Goal: Complete application form

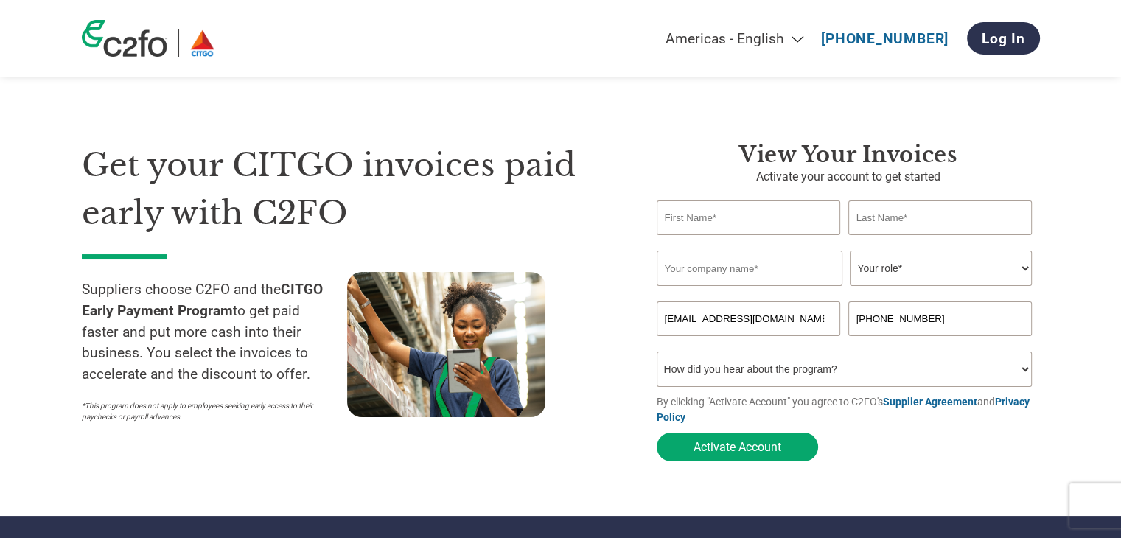
click at [736, 231] on input "text" at bounding box center [749, 217] width 184 height 35
type input "Alessia"
type input "Mantio"
type input "Vortexa Inc"
click at [977, 276] on select "Your role* CFO Controller Credit Manager Finance Director Treasurer CEO Preside…" at bounding box center [941, 268] width 182 height 35
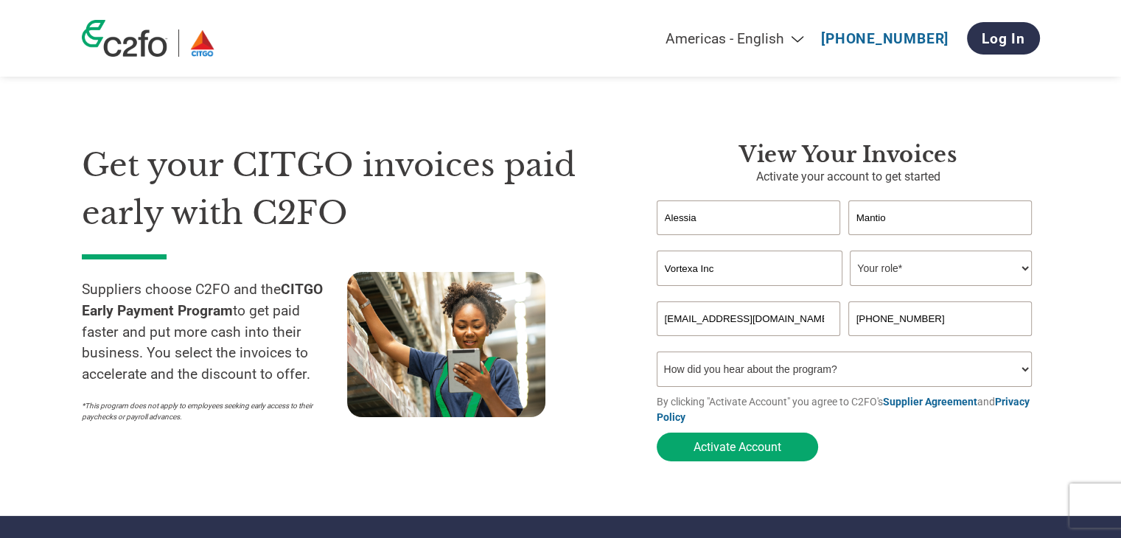
select select "ACCOUNTING"
click at [850, 251] on select "Your role* CFO Controller Credit Manager Finance Director Treasurer CEO Preside…" at bounding box center [941, 268] width 182 height 35
click at [761, 447] on button "Activate Account" at bounding box center [737, 447] width 161 height 29
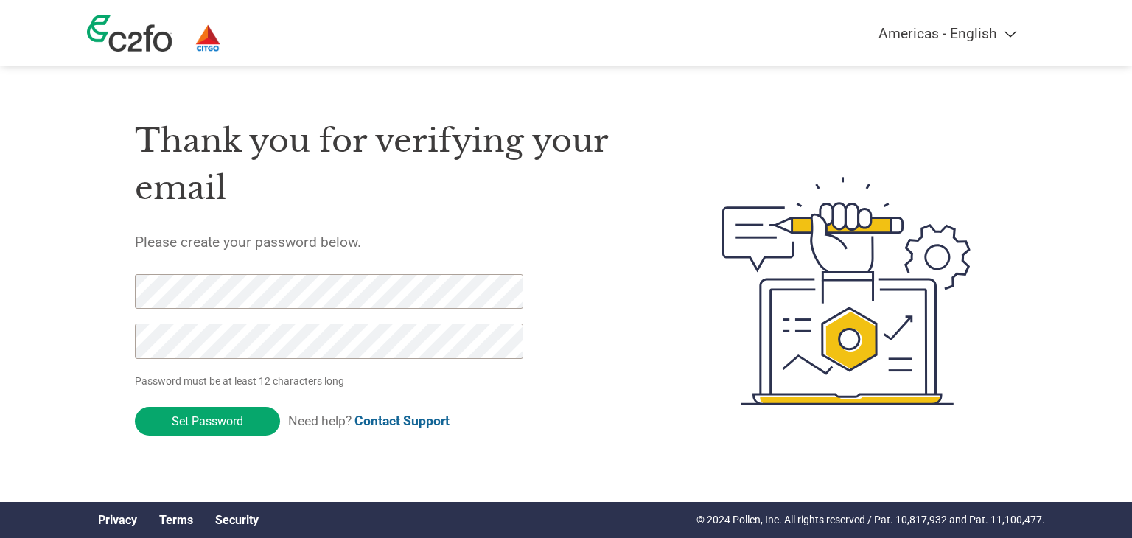
click input "Set Password" at bounding box center [207, 421] width 145 height 29
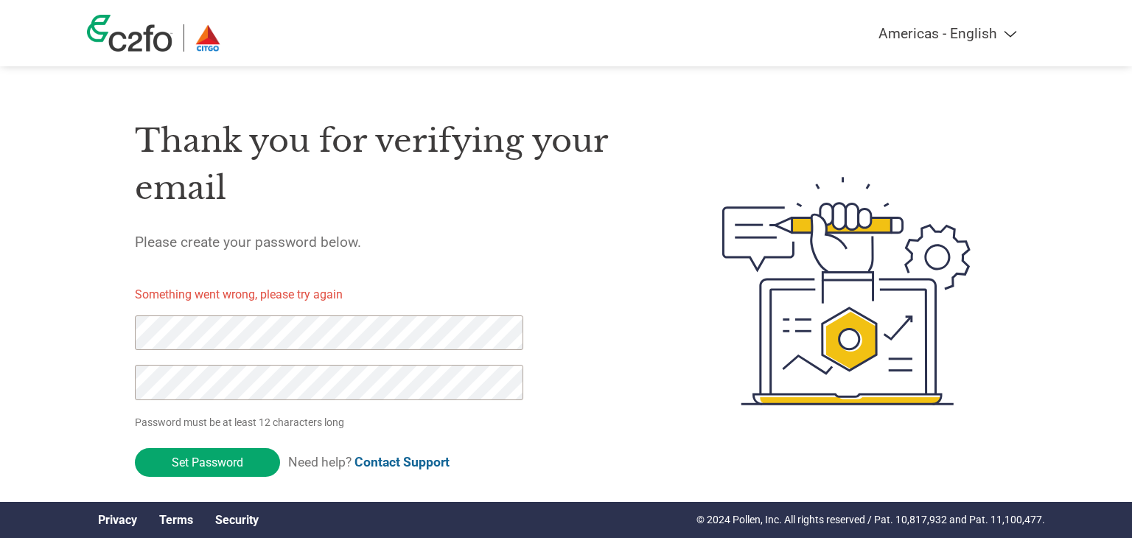
click at [0, 315] on div "Americas - English Américas - Español Américas - Português Amériques - Français…" at bounding box center [566, 232] width 1132 height 464
click at [0, 381] on div "Americas - English Américas - Español Américas - Português Amériques - Français…" at bounding box center [566, 232] width 1132 height 464
click at [0, 325] on div "Americas - English Américas - Español Américas - Português Amériques - Français…" at bounding box center [566, 232] width 1132 height 464
click at [0, 366] on div "Americas - English Américas - Español Américas - Português Amériques - Français…" at bounding box center [566, 232] width 1132 height 464
click at [0, 314] on div "Americas - English Américas - Español Américas - Português Amériques - Français…" at bounding box center [566, 232] width 1132 height 464
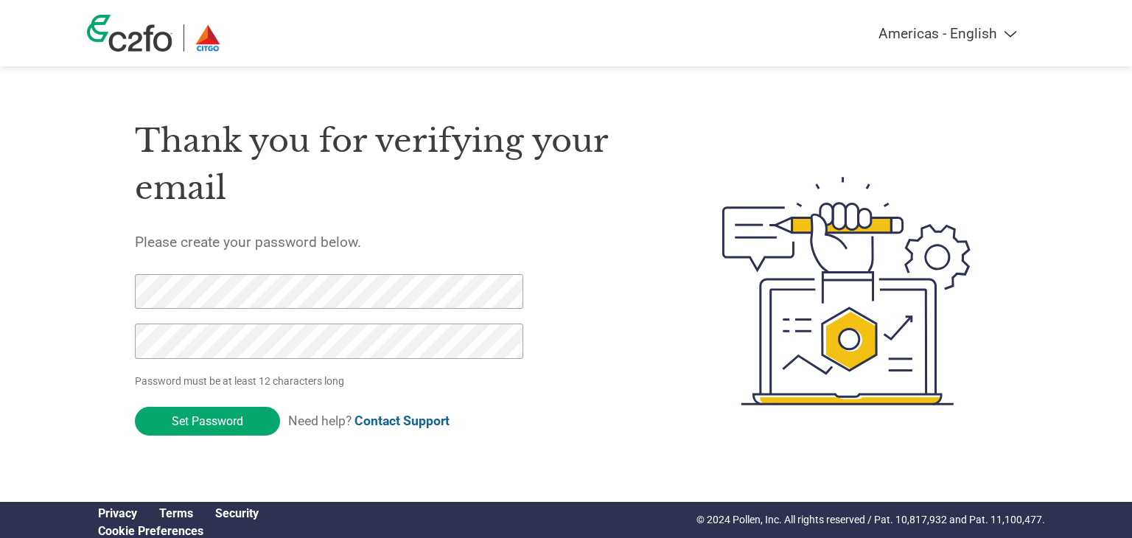
click at [330, 366] on div at bounding box center [321, 324] width 372 height 100
click at [181, 411] on input "Set Password" at bounding box center [207, 421] width 145 height 29
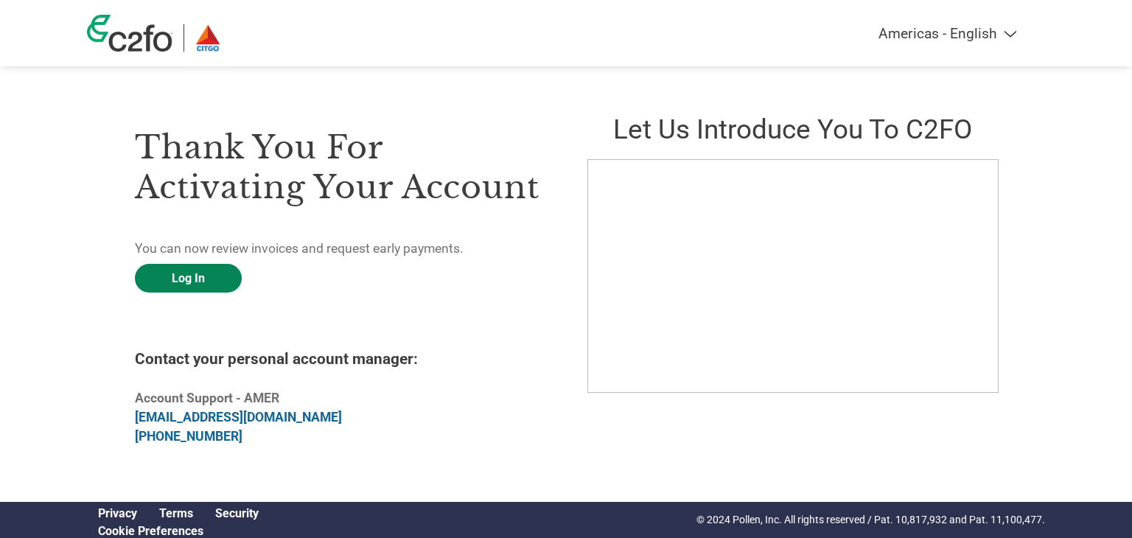
click at [208, 278] on link "Log In" at bounding box center [188, 278] width 107 height 29
